Goal: Task Accomplishment & Management: Complete application form

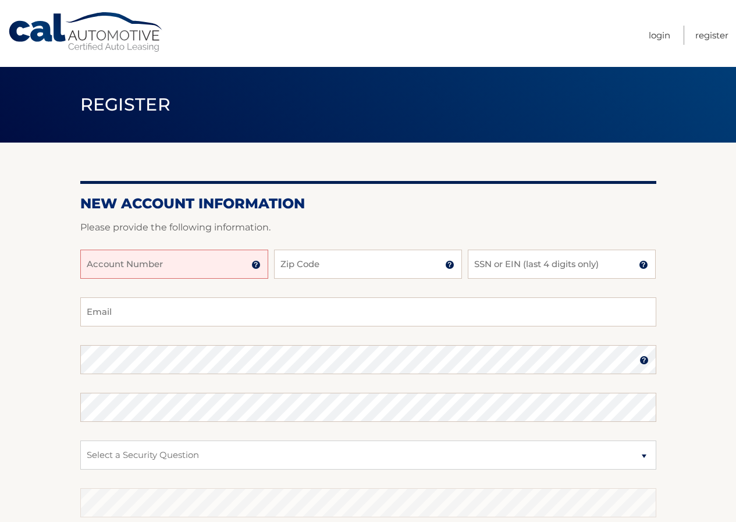
click at [184, 263] on input "Account Number" at bounding box center [174, 264] width 188 height 29
click at [308, 263] on input "Zip Code" at bounding box center [368, 264] width 188 height 29
type input "10607"
type input "babkaprince@aol.com"
click at [494, 263] on input "SSN or EIN (last 4 digits only)" at bounding box center [562, 264] width 188 height 29
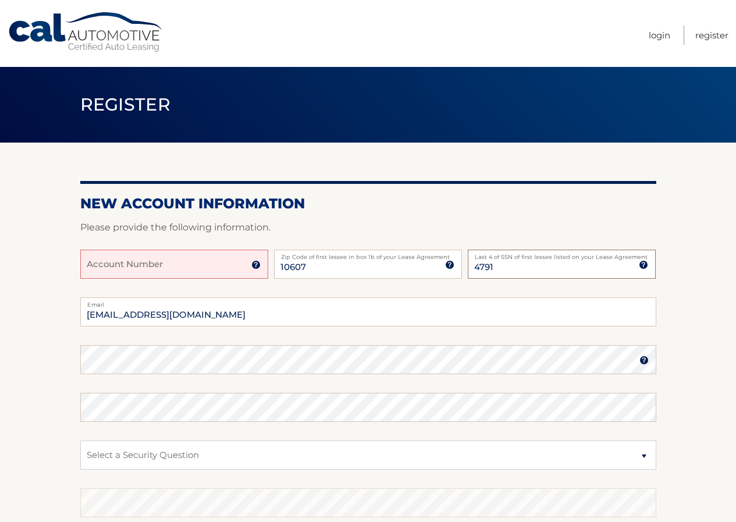
type input "4791"
click at [49, 364] on section "New Account Information Please provide the following information. Account Numbe…" at bounding box center [368, 370] width 736 height 454
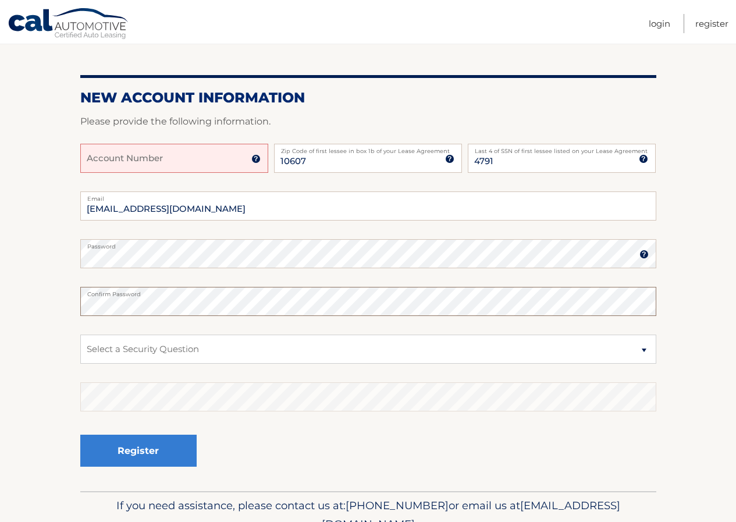
scroll to position [116, 0]
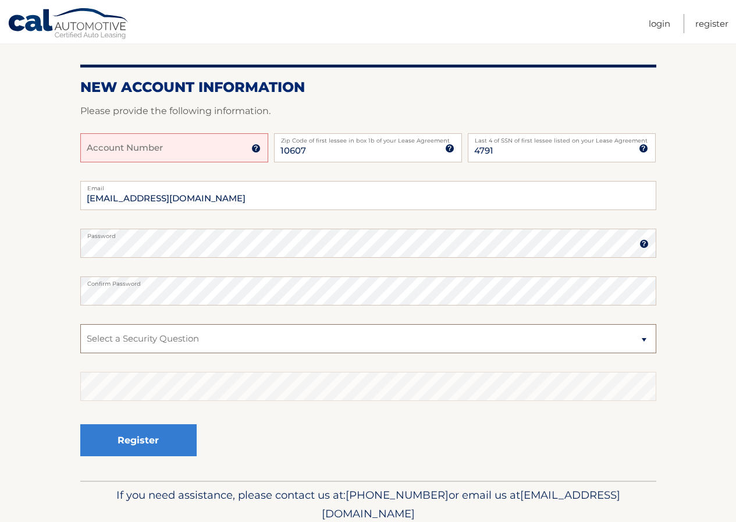
click at [104, 336] on select "Select a Security Question What was the name of your elementary school? What is…" at bounding box center [368, 338] width 576 height 29
select select "2"
click at [80, 324] on select "Select a Security Question What was the name of your elementary school? What is…" at bounding box center [368, 338] width 576 height 29
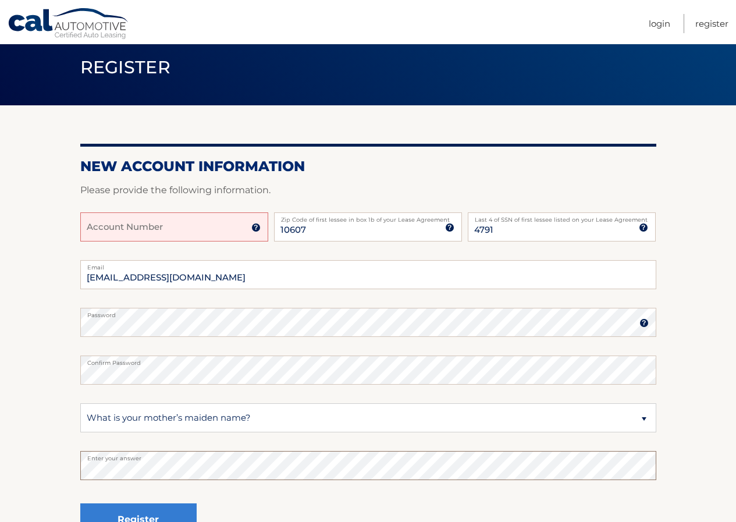
scroll to position [0, 0]
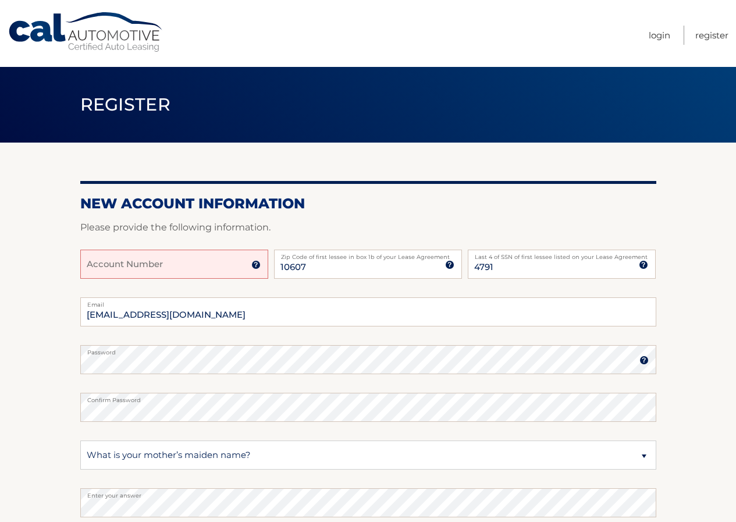
click at [115, 270] on input "Account Number" at bounding box center [174, 264] width 188 height 29
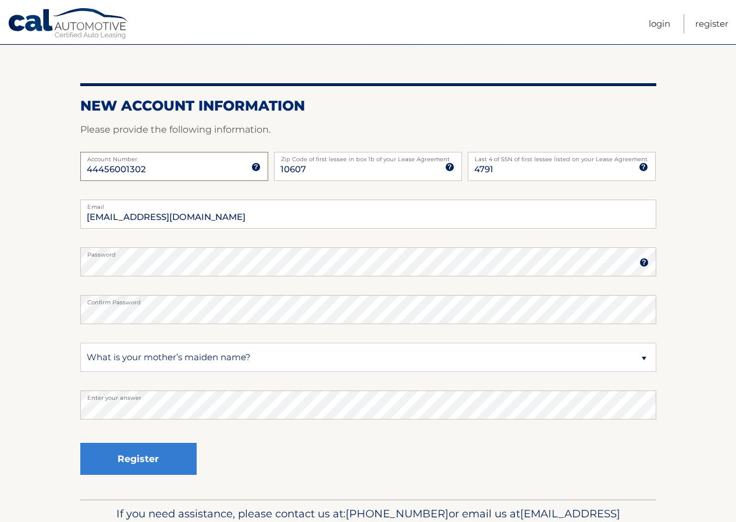
scroll to position [163, 0]
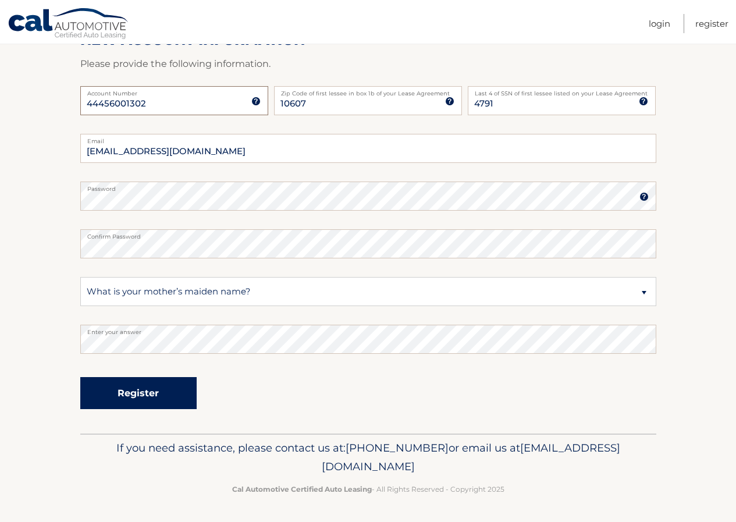
type input "44456001302"
click at [143, 395] on button "Register" at bounding box center [138, 393] width 116 height 32
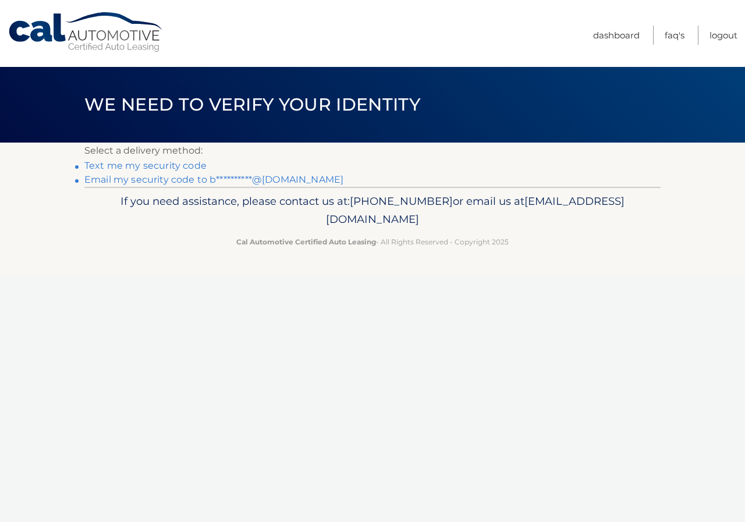
click at [154, 165] on link "Text me my security code" at bounding box center [145, 165] width 122 height 11
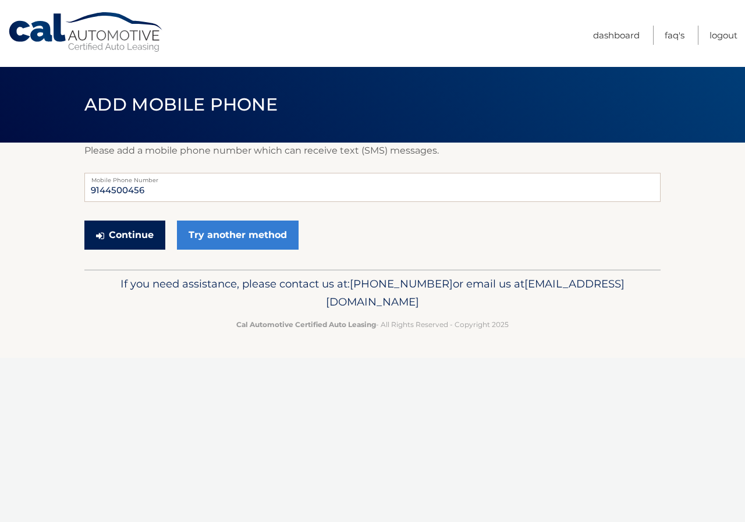
click at [122, 237] on button "Continue" at bounding box center [124, 234] width 81 height 29
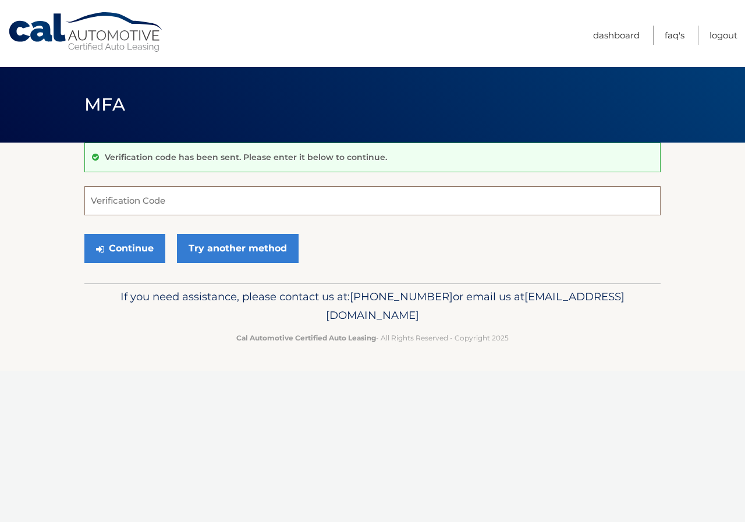
click at [110, 201] on input "Verification Code" at bounding box center [372, 200] width 576 height 29
type input "257223"
click at [84, 234] on button "Continue" at bounding box center [124, 248] width 81 height 29
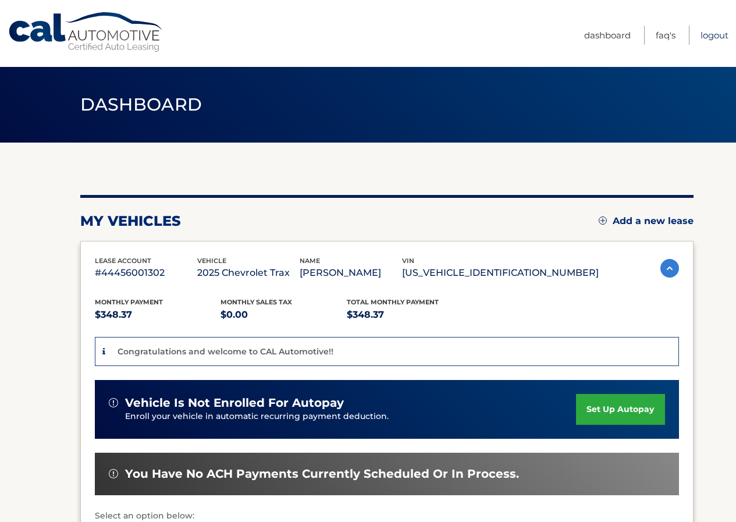
click at [714, 36] on link "Logout" at bounding box center [714, 35] width 28 height 19
